Goal: Information Seeking & Learning: Learn about a topic

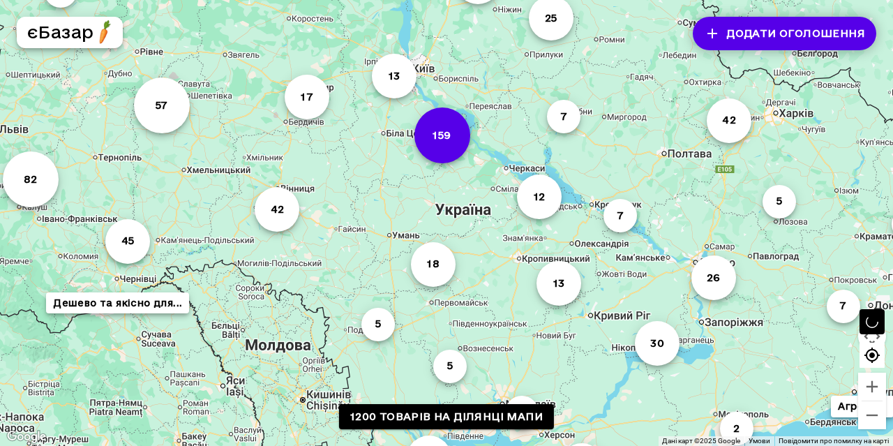
click at [444, 146] on button "159" at bounding box center [442, 135] width 56 height 56
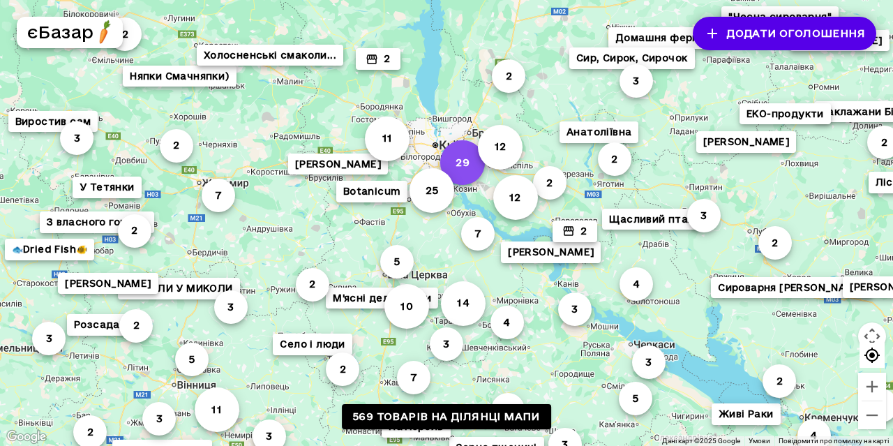
click at [462, 162] on button "29" at bounding box center [462, 162] width 45 height 45
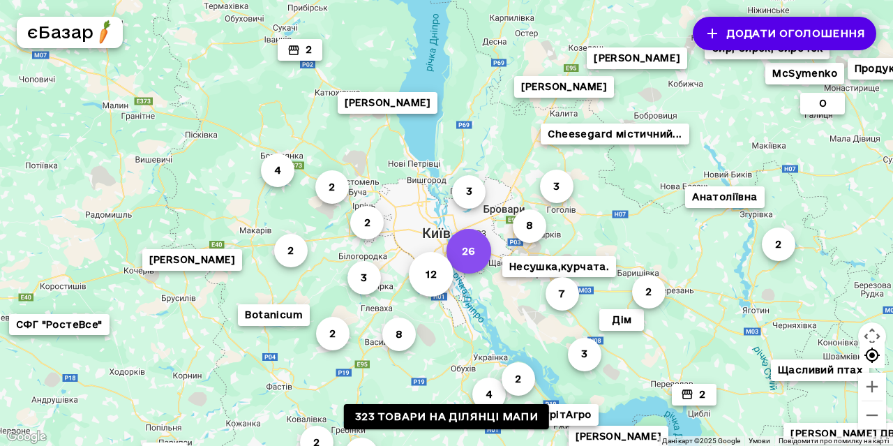
click at [465, 248] on button "26" at bounding box center [468, 251] width 45 height 45
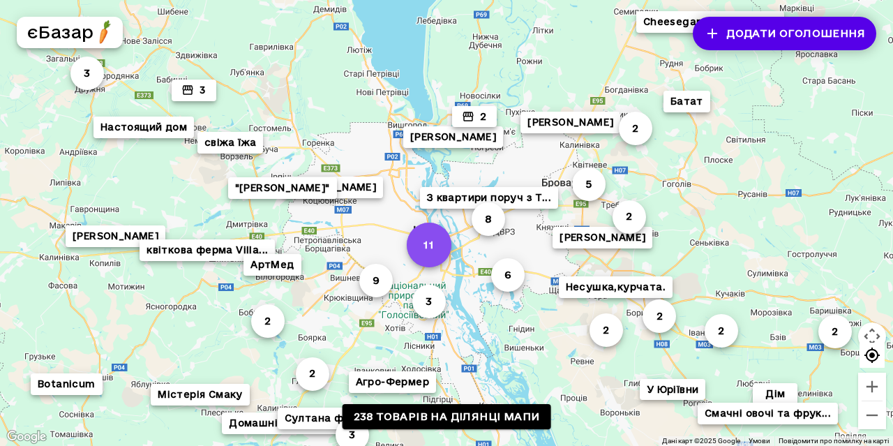
click at [439, 246] on button "11" at bounding box center [429, 244] width 45 height 45
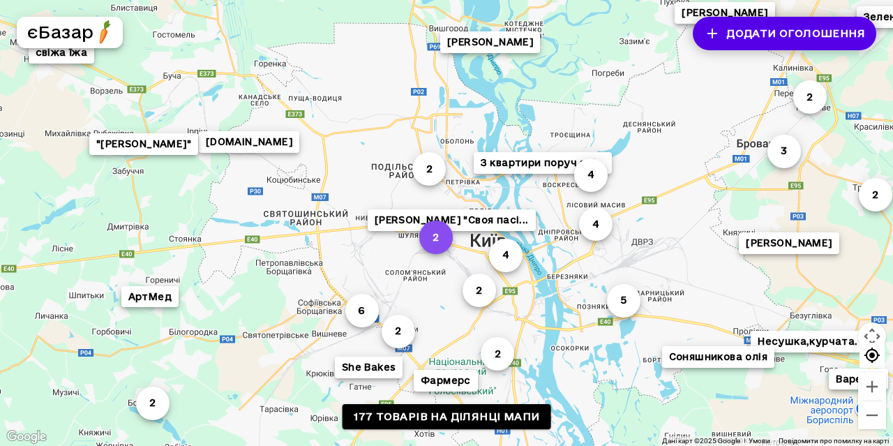
click at [437, 235] on button "2" at bounding box center [435, 236] width 33 height 33
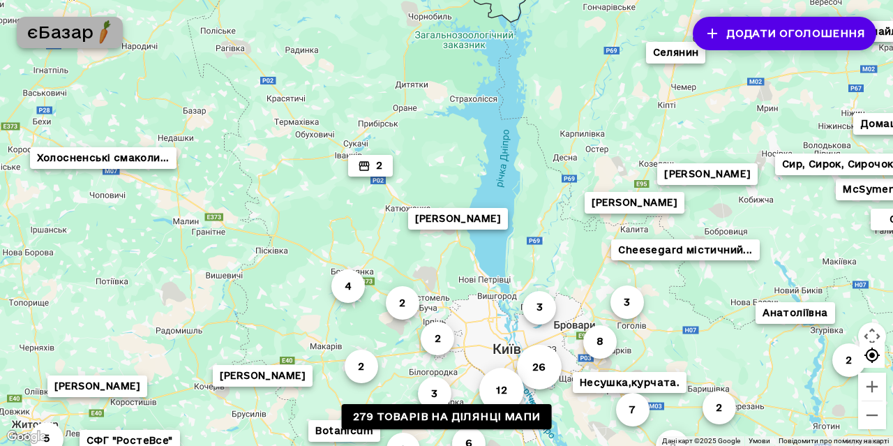
click at [92, 30] on h5 "єБазар" at bounding box center [60, 32] width 66 height 22
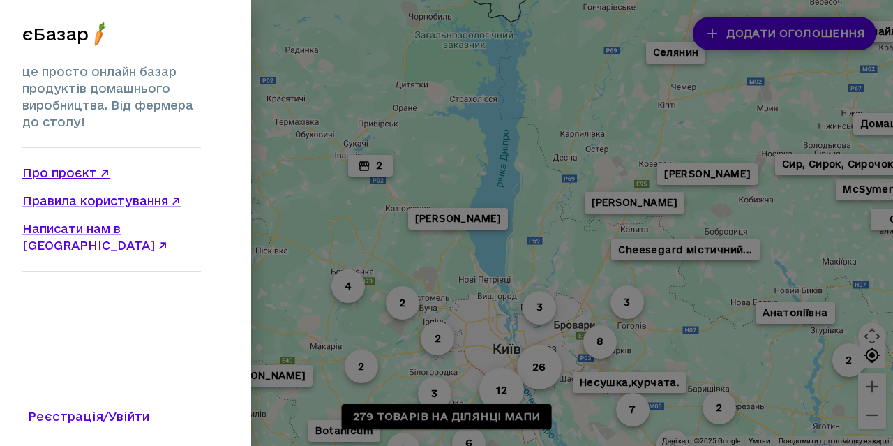
click at [64, 176] on link "Про проєкт ↗" at bounding box center [111, 173] width 179 height 17
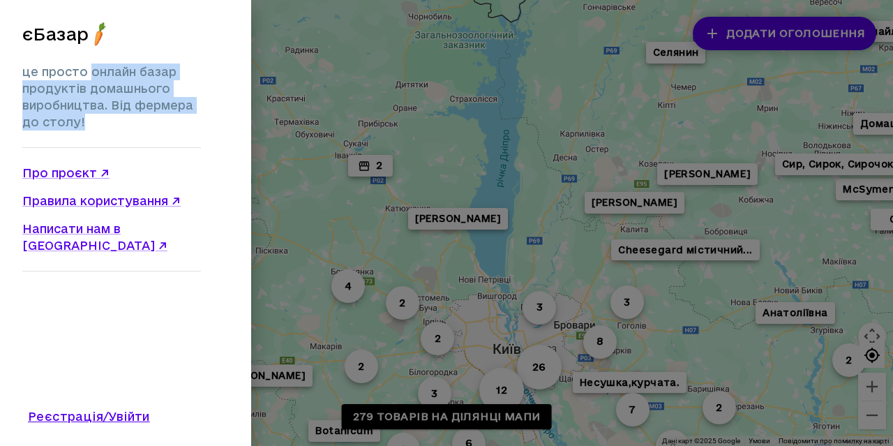
drag, startPoint x: 91, startPoint y: 71, endPoint x: 114, endPoint y: 130, distance: 63.8
click at [114, 130] on div "єБазар це просто онлайн базар продуктів домашнього виробництва. Від фермера до …" at bounding box center [111, 223] width 223 height 446
copy p "онлайн базар продуктів домашнього виробництва. Від фермера до столу!"
